Goal: Transaction & Acquisition: Purchase product/service

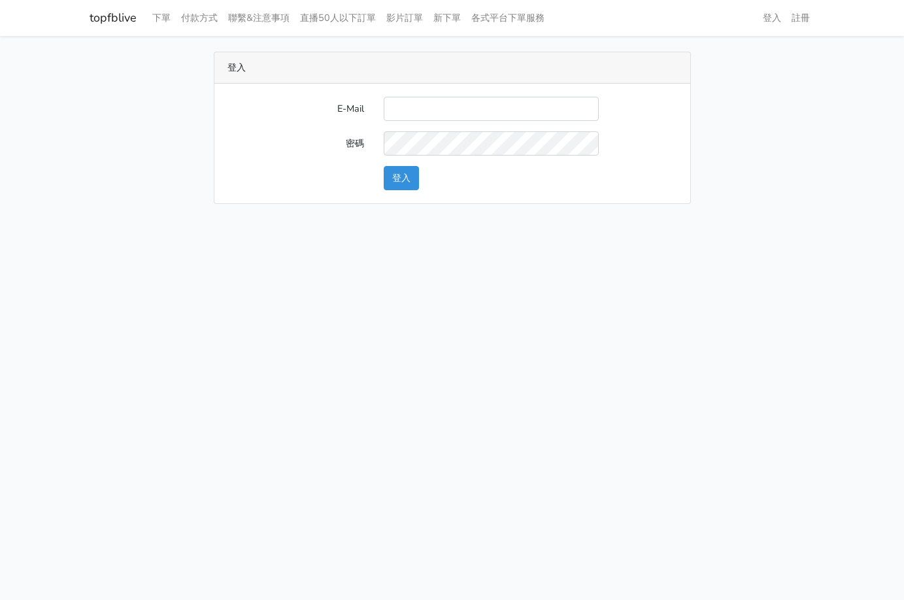
type input "supreme0978810857@gamil.com"
click at [403, 181] on button "登入" at bounding box center [401, 178] width 35 height 24
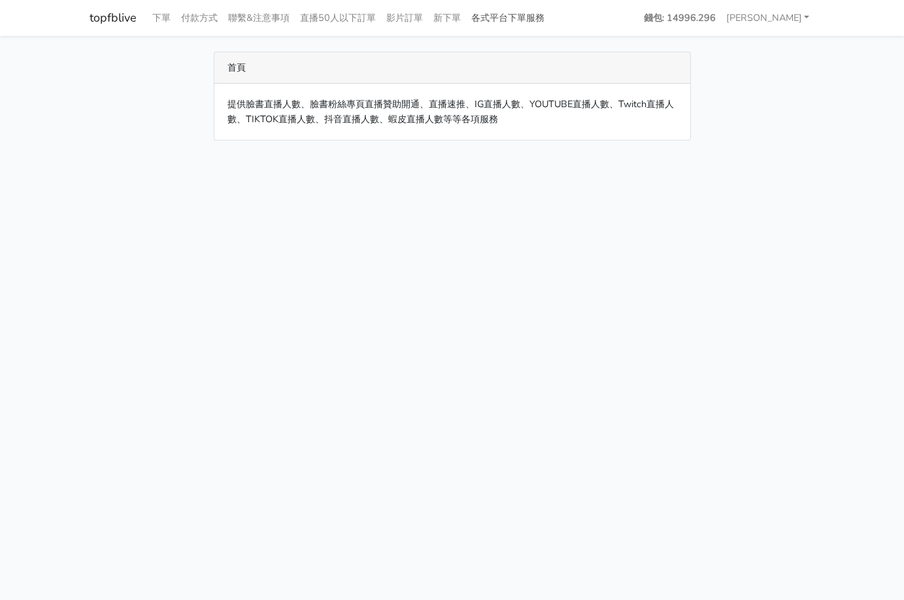
click at [538, 15] on link "各式平台下單服務" at bounding box center [508, 18] width 84 height 26
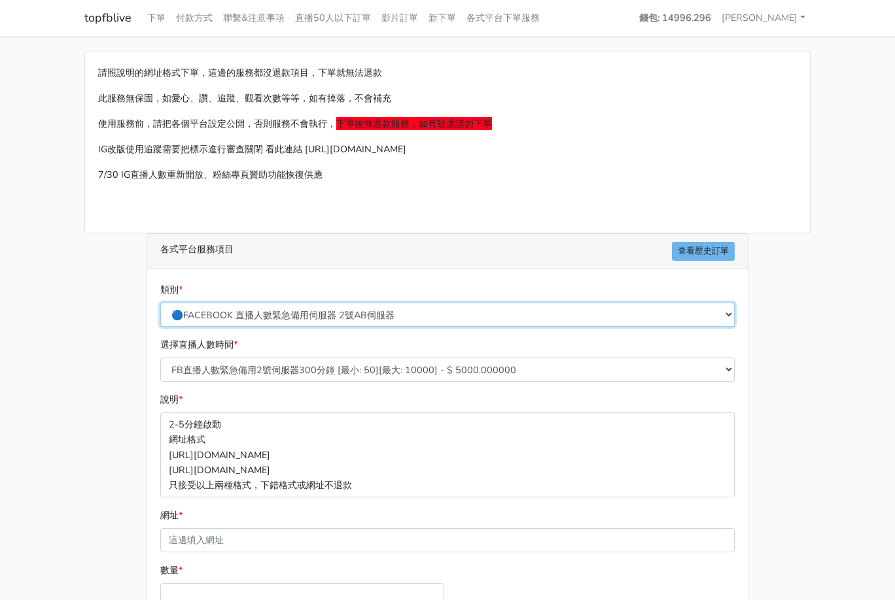
click at [313, 314] on select "🔵FACEBOOK 直播人數緊急備用伺服器 2號AB伺服器 🔵FACEBOOK 網軍專用貼文留言 安全保密 🔵FACEBOOK 直播人數緊急備用伺服器 J1 …" at bounding box center [447, 315] width 574 height 24
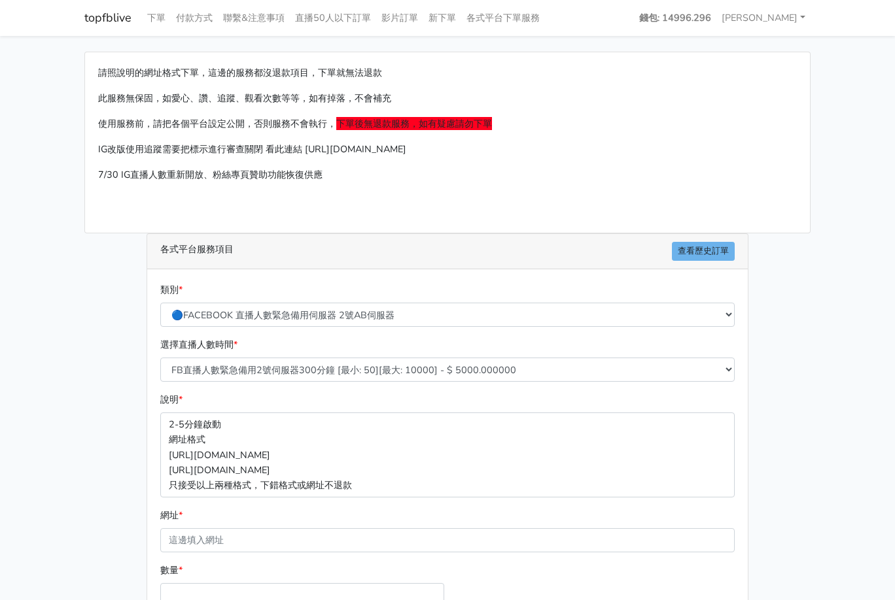
click at [9, 391] on main "請照說明的網址格式下單，這邊的服務都沒退款項目，下單就無法退款 此服務無保固，如愛心、讚、追蹤、觀看次數等等，如有掉落，不會補充 使用服務前，請把各個平台設定…" at bounding box center [447, 388] width 895 height 704
click at [713, 256] on link "查看歷史訂單" at bounding box center [703, 251] width 63 height 19
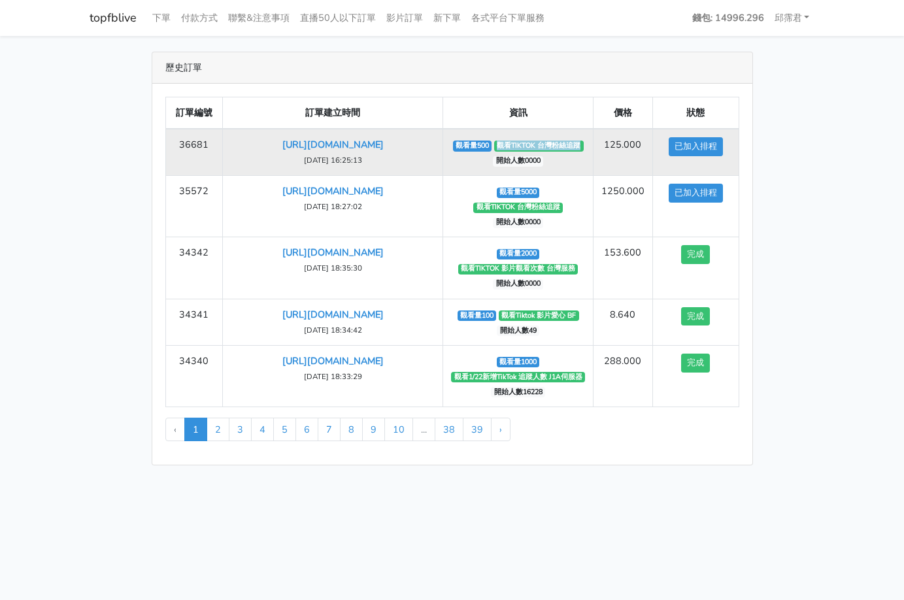
drag, startPoint x: 501, startPoint y: 147, endPoint x: 583, endPoint y: 145, distance: 81.8
click at [583, 145] on span "觀看TIKTOK 台灣粉絲追蹤" at bounding box center [539, 146] width 90 height 10
click at [563, 147] on span "觀看TIKTOK 台灣粉絲追蹤" at bounding box center [539, 146] width 90 height 10
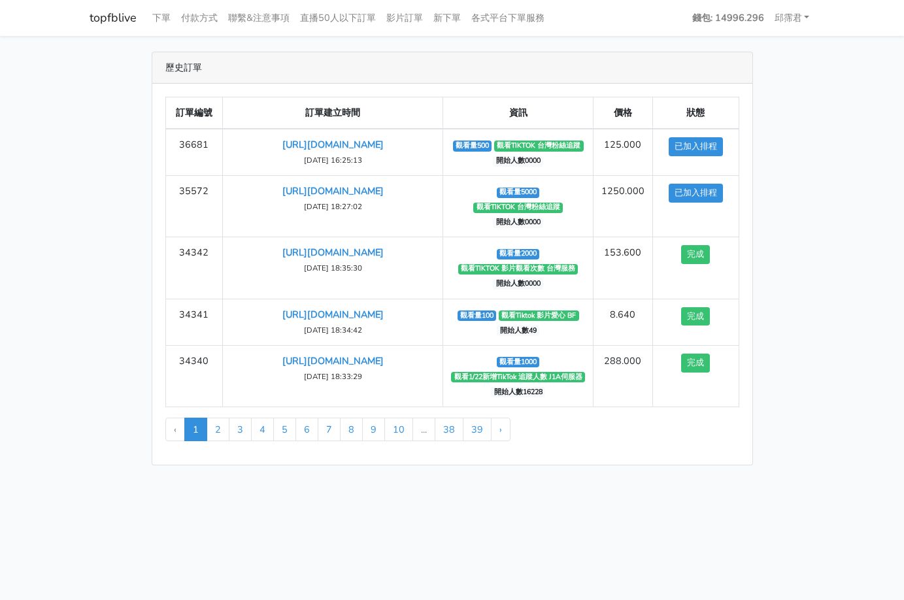
click at [120, 19] on link "topfblive" at bounding box center [113, 18] width 47 height 26
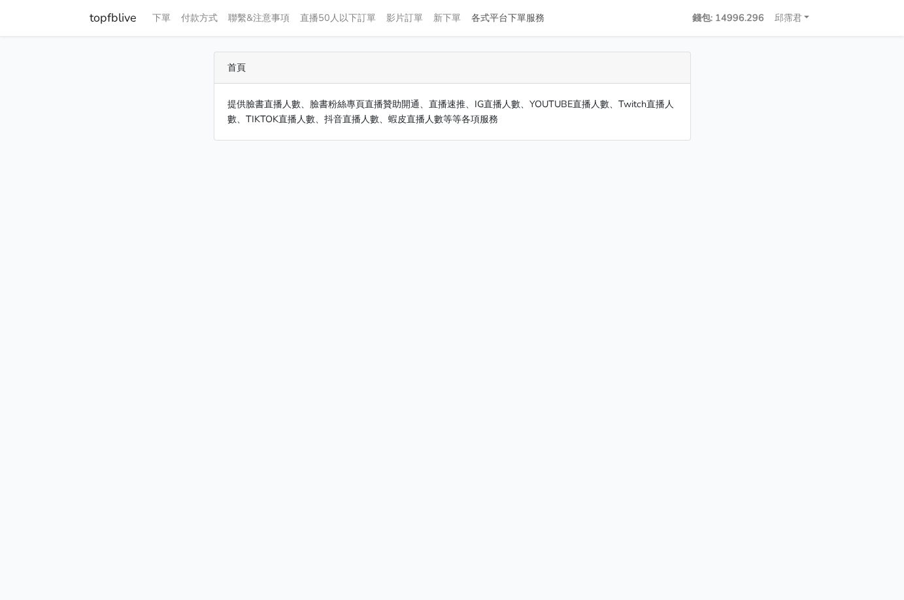
click at [523, 21] on link "各式平台下單服務" at bounding box center [508, 18] width 84 height 26
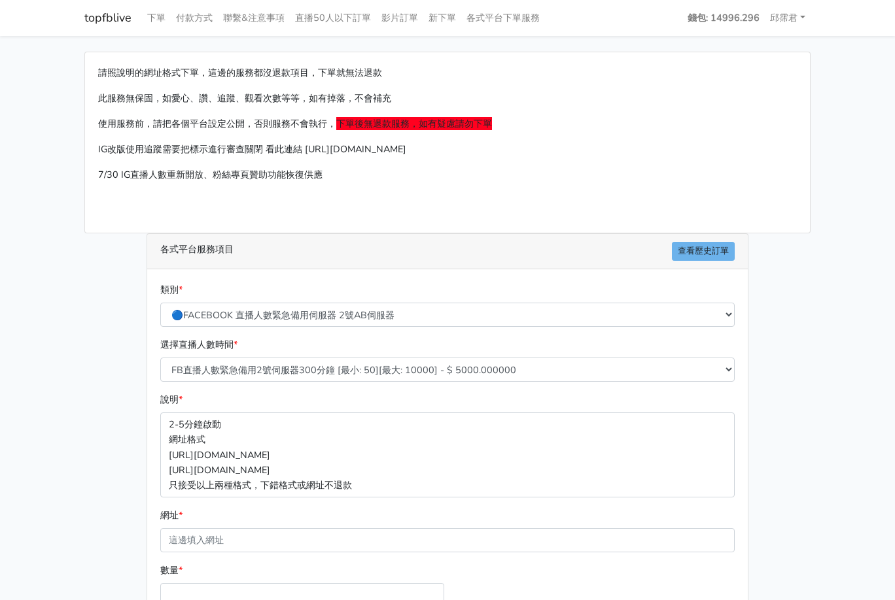
click at [368, 356] on div "選擇直播人數時間 * FB直播人數緊急備用2號伺服器300分鐘 [最小: 50][最大: 10000] - $ 5000.000000 FB直播人數緊急備用2…" at bounding box center [447, 359] width 581 height 44
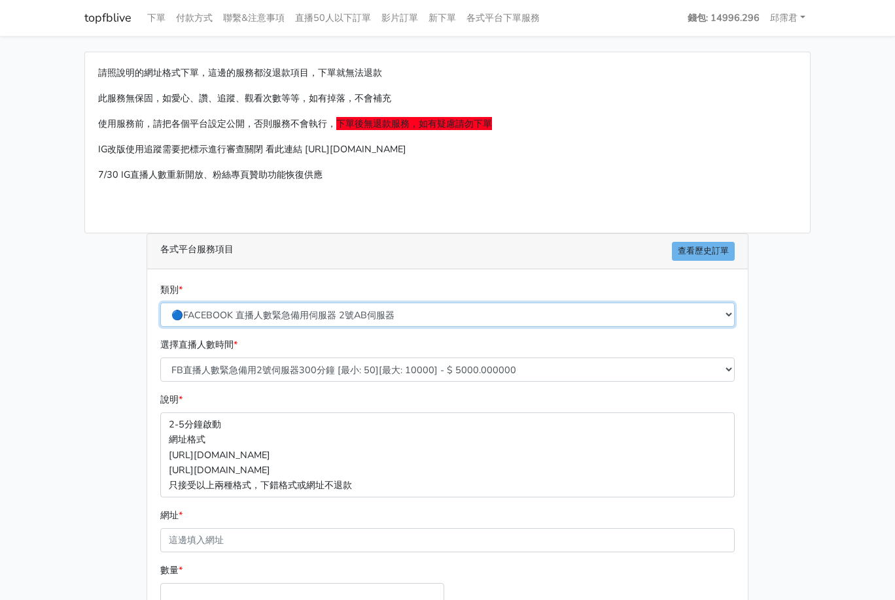
click at [360, 320] on select "🔵FACEBOOK 直播人數緊急備用伺服器 2號AB伺服器 🔵FACEBOOK 網軍專用貼文留言 安全保密 🔵FACEBOOK 直播人數緊急備用伺服器 J1 …" at bounding box center [447, 315] width 574 height 24
select select "🔯Tiktok影片觀看 愛心 留言 追蹤 台灣 各項服務"
click at [160, 303] on select "🔵FACEBOOK 直播人數緊急備用伺服器 2號AB伺服器 🔵FACEBOOK 網軍專用貼文留言 安全保密 🔵FACEBOOK 直播人數緊急備用伺服器 J1 …" at bounding box center [447, 315] width 574 height 24
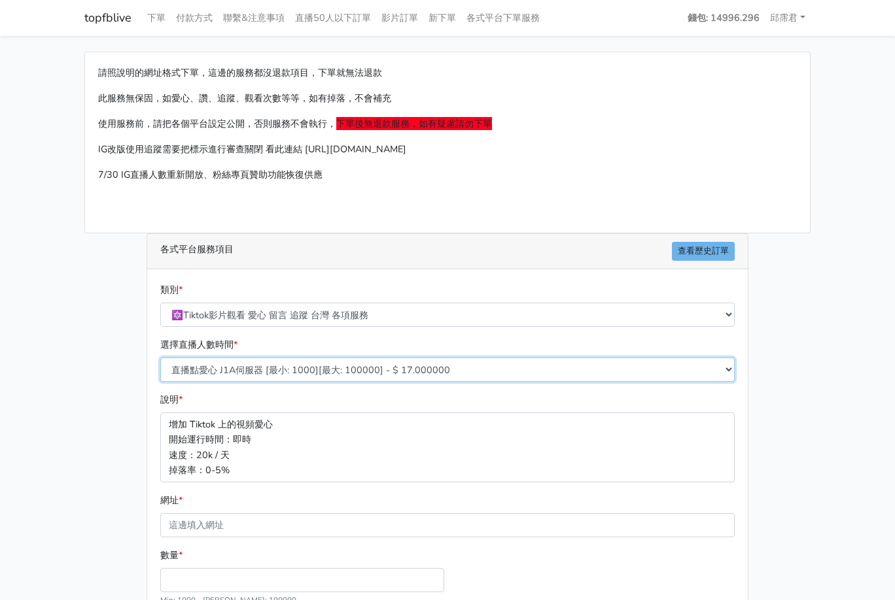
click at [260, 373] on select "直播點愛心 J1A伺服器 [最小: 1000][最大: 100000] - $ 17.000000 TIKTOK影片觀看次數 BF伺服器 [最小: 1000]…" at bounding box center [447, 370] width 574 height 24
select select "426"
click at [160, 358] on select "直播點愛心 J1A伺服器 [最小: 1000][最大: 100000] - $ 17.000000 TIKTOK影片觀看次數 BF伺服器 [最小: 1000]…" at bounding box center [447, 370] width 574 height 24
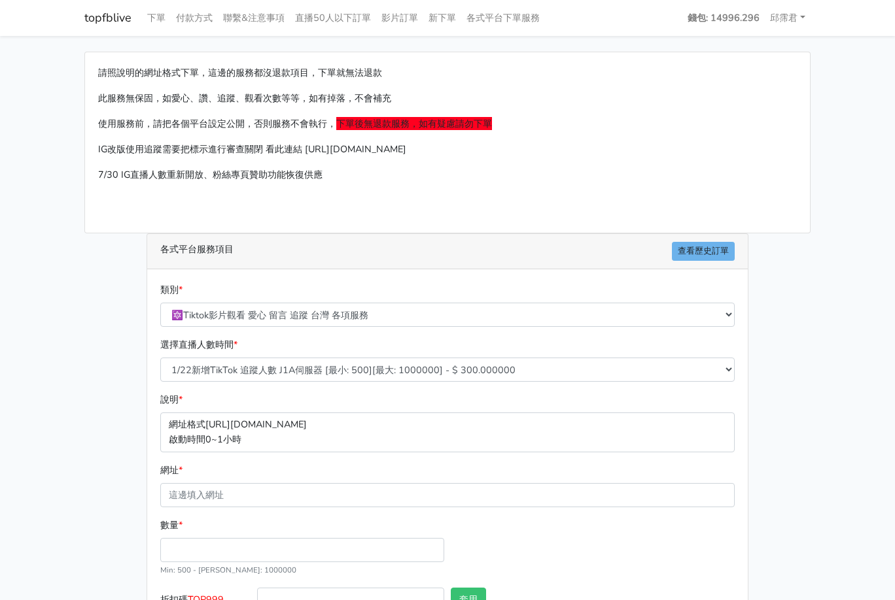
click at [104, 467] on div "請照說明的網址格式下單，這邊的服務都沒退款項目，下單就無法退款 此服務無保固，如愛心、讚、追蹤、觀看次數等等，如有掉落，不會補充 使用服務前，請把各個平台設定…" at bounding box center [448, 366] width 746 height 628
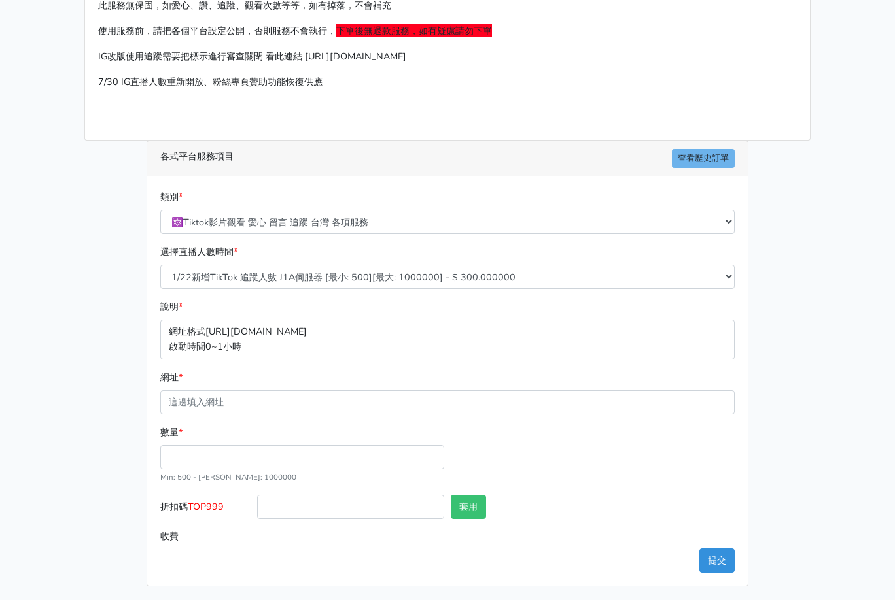
scroll to position [95, 0]
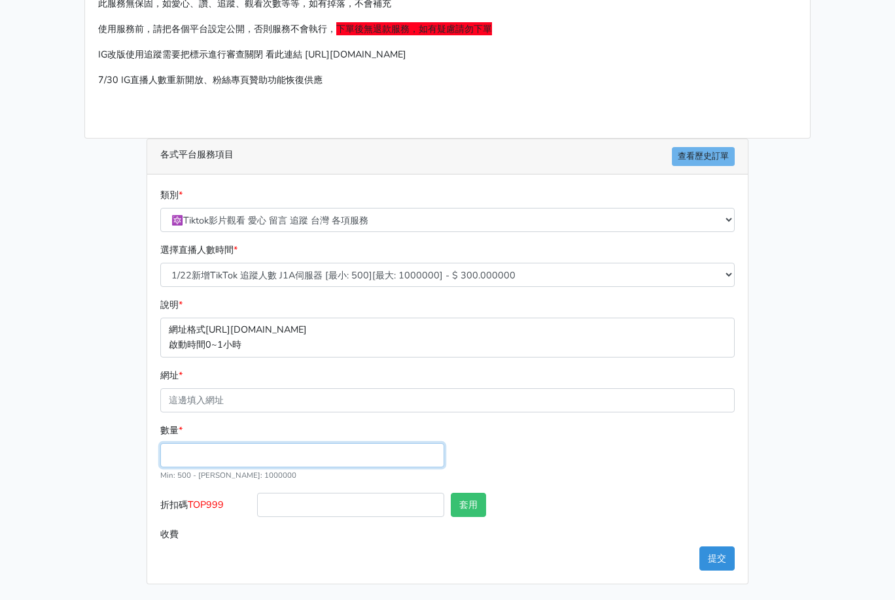
click at [192, 453] on input "數量 *" at bounding box center [302, 455] width 284 height 24
type input "500"
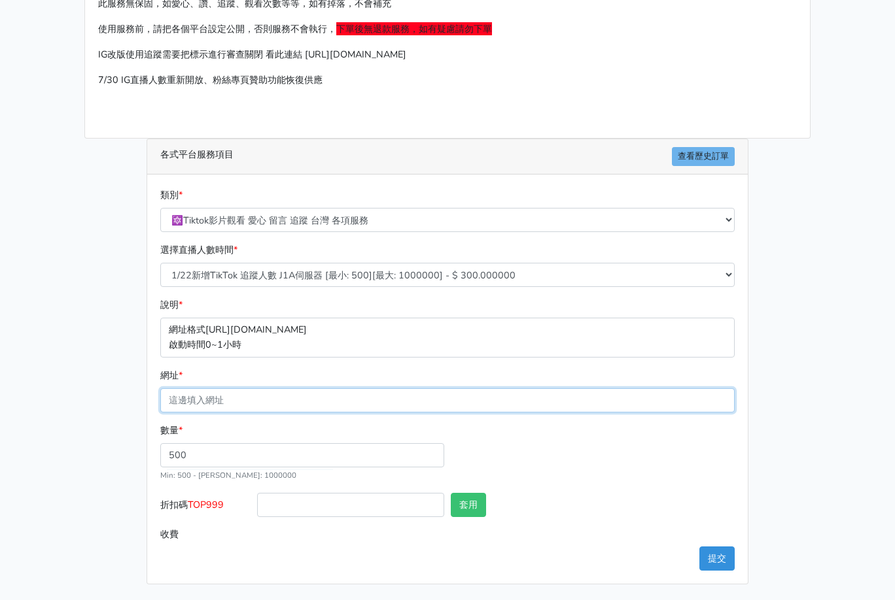
type input "150.000"
click at [243, 394] on input "網址 *" at bounding box center [447, 400] width 574 height 24
drag, startPoint x: 318, startPoint y: 398, endPoint x: 366, endPoint y: 398, distance: 47.1
click at [366, 398] on input "https://www.tiktok.com/@tw_1688/live" at bounding box center [447, 400] width 574 height 24
type input "[URL][DOMAIN_NAME]"
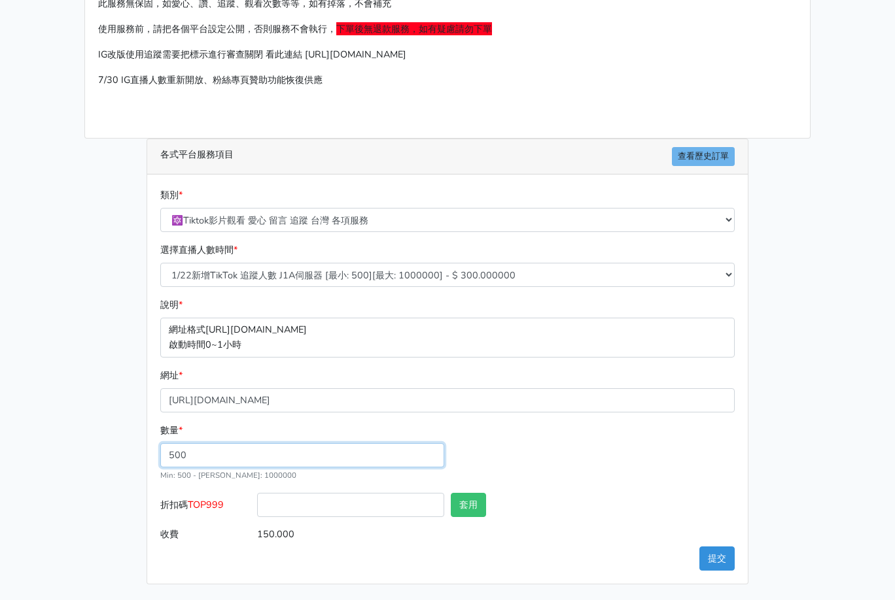
click at [593, 443] on div "數量 * 500 Min: 500 - Max: 1000000" at bounding box center [447, 458] width 581 height 70
click at [558, 472] on div "數量 * 500 Min: 500 - Max: 1000000" at bounding box center [447, 458] width 581 height 70
click at [714, 557] on button "提交" at bounding box center [716, 559] width 35 height 24
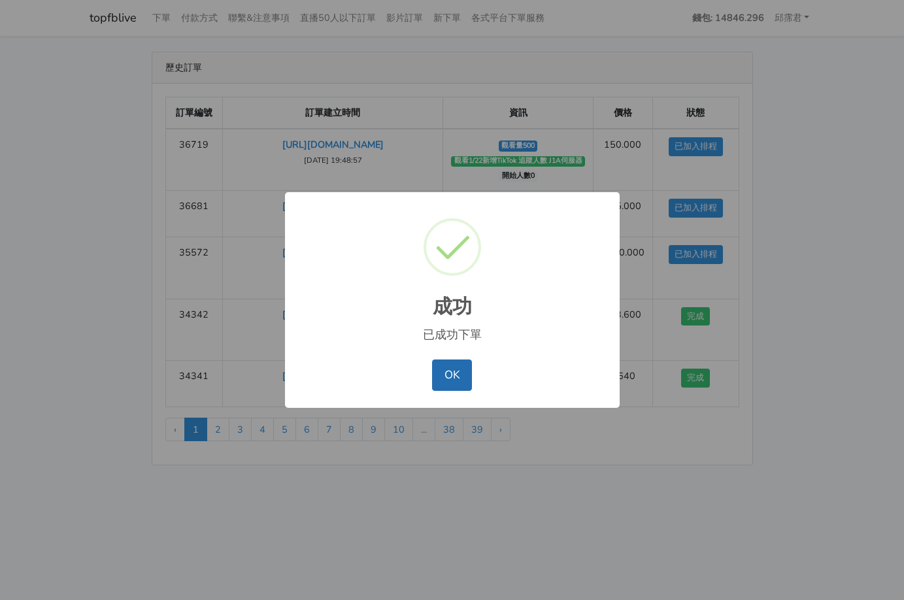
click at [455, 375] on button "OK" at bounding box center [452, 375] width 40 height 31
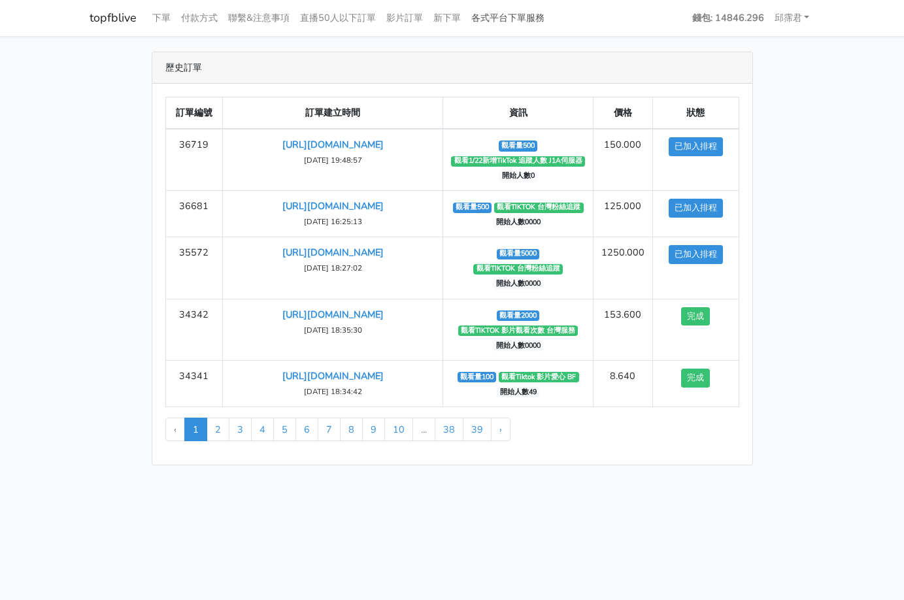
click at [530, 11] on link "各式平台下單服務" at bounding box center [508, 18] width 84 height 26
